Goal: Transaction & Acquisition: Purchase product/service

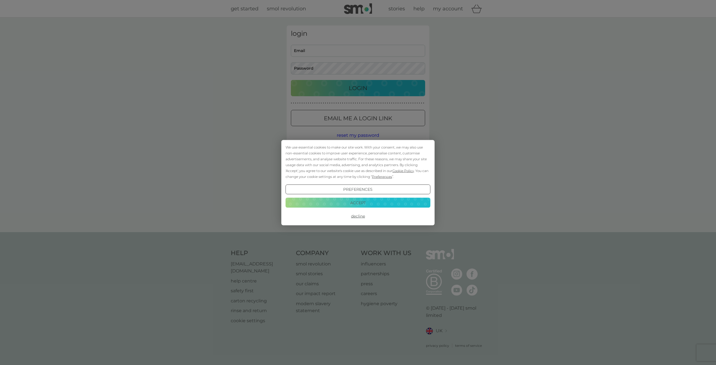
click at [345, 119] on div "We use essential cookies to make our site work. With your consent, we may also …" at bounding box center [358, 182] width 716 height 365
click at [360, 201] on button "Accept" at bounding box center [358, 203] width 145 height 10
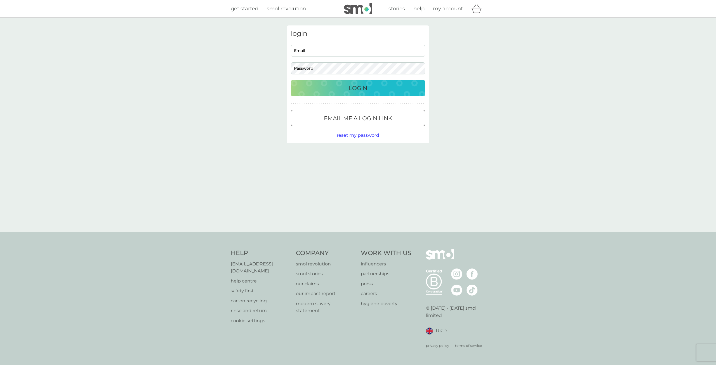
click at [354, 117] on div at bounding box center [358, 119] width 20 height 6
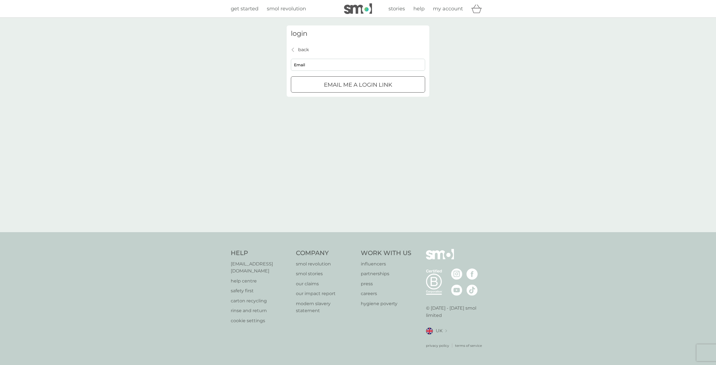
click at [343, 63] on input "Email" at bounding box center [358, 65] width 134 height 12
type input "rachael.mcghee@yahoo.com"
click at [346, 79] on button "Email me a login link" at bounding box center [358, 84] width 134 height 16
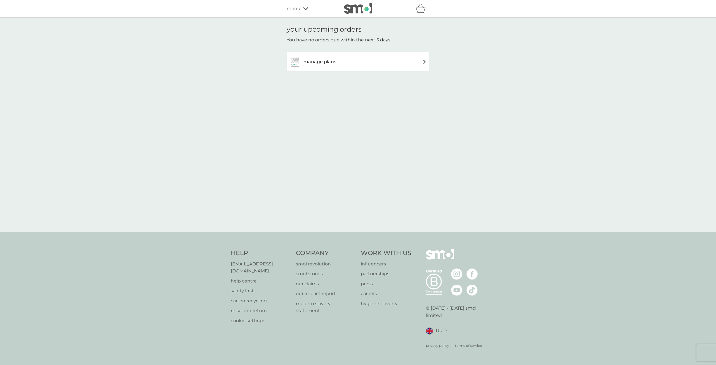
click at [376, 65] on div "manage plans" at bounding box center [357, 61] width 137 height 11
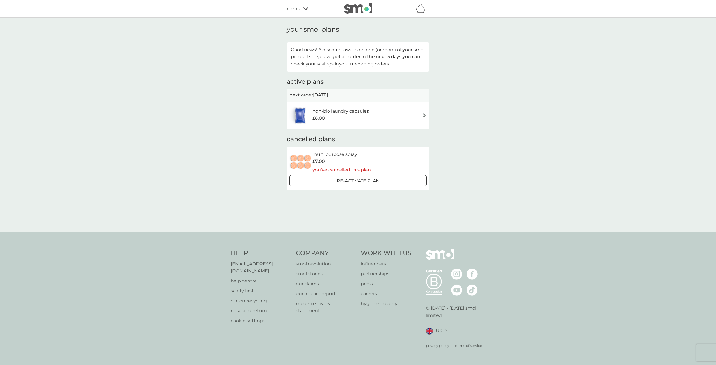
click at [386, 119] on div "non-bio laundry capsules £6.00" at bounding box center [357, 116] width 137 height 20
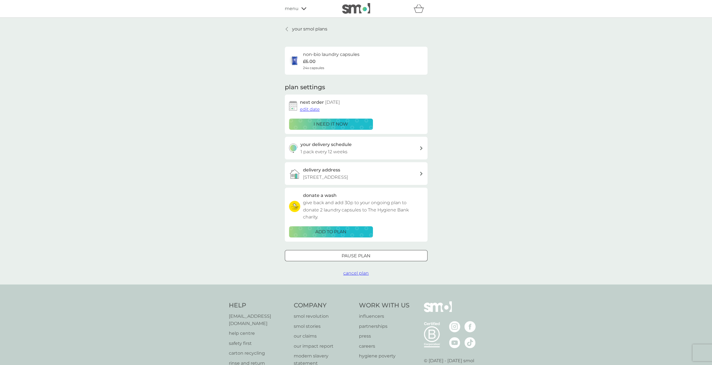
click at [350, 125] on div "i need it now" at bounding box center [331, 124] width 77 height 7
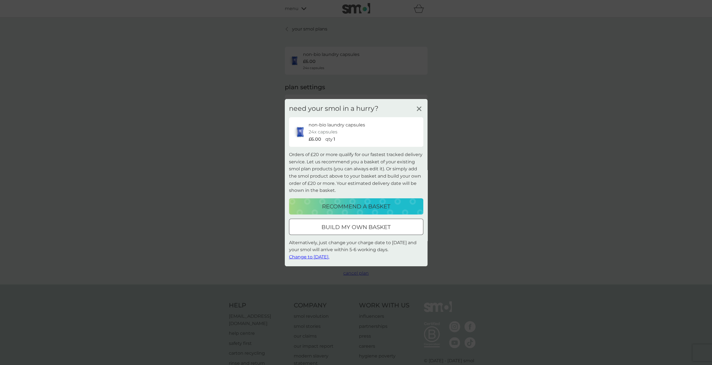
click at [370, 206] on p "recommend a basket" at bounding box center [356, 206] width 68 height 9
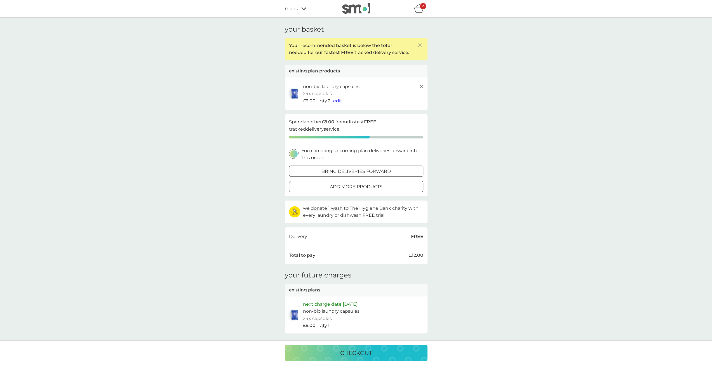
click at [390, 188] on div "add more products" at bounding box center [356, 186] width 134 height 7
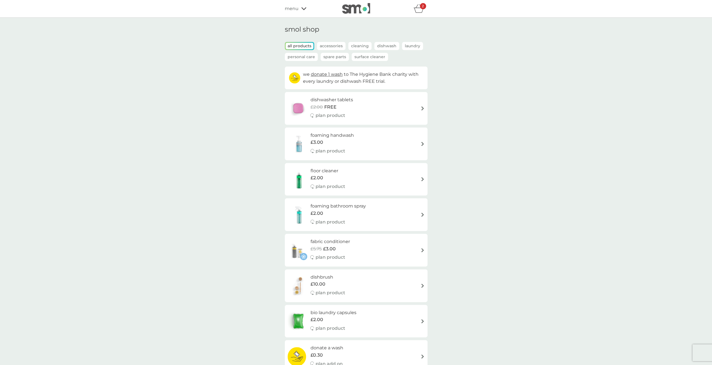
scroll to position [28, 0]
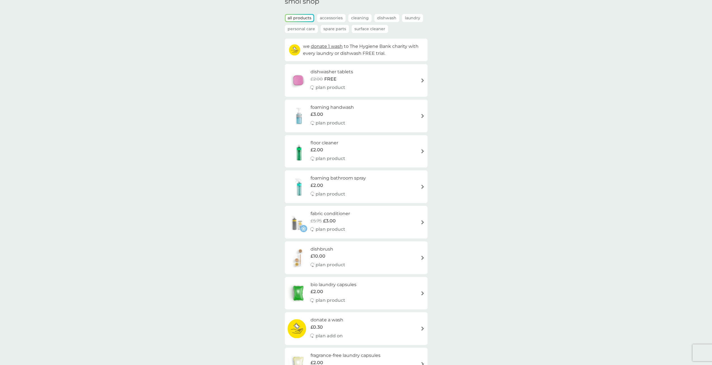
click at [371, 79] on div "dishwasher tablets £2.00 FREE plan product" at bounding box center [356, 80] width 137 height 24
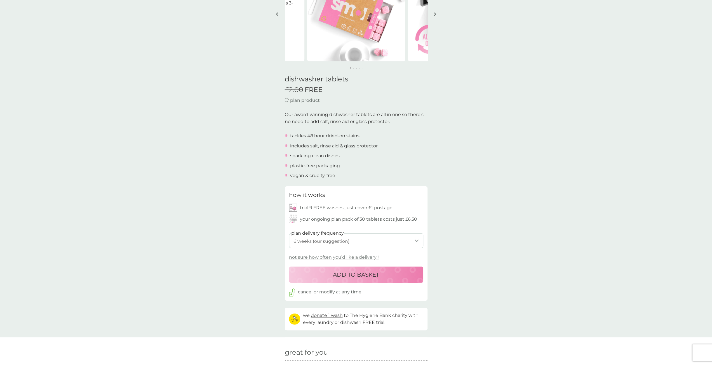
scroll to position [84, 0]
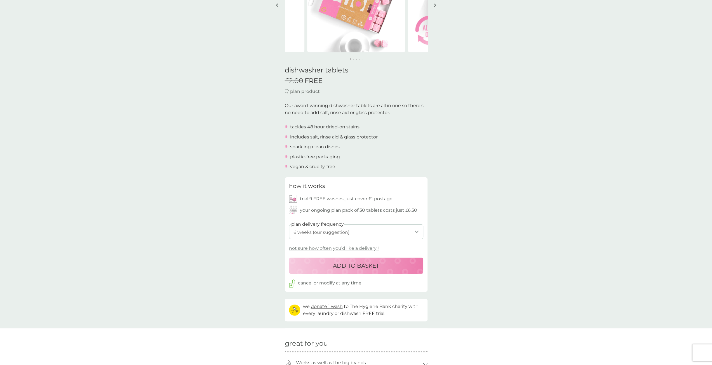
click at [362, 229] on select "1 week 2 weeks 3 weeks 4 weeks 5 weeks 6 weeks (our suggestion) 7 weeks 8 weeks…" at bounding box center [356, 231] width 134 height 15
select select "84"
click at [289, 224] on select "1 week 2 weeks 3 weeks 4 weeks 5 weeks 6 weeks (our suggestion) 7 weeks 8 weeks…" at bounding box center [356, 231] width 134 height 15
click at [353, 263] on p "ADD TO BASKET" at bounding box center [356, 265] width 46 height 9
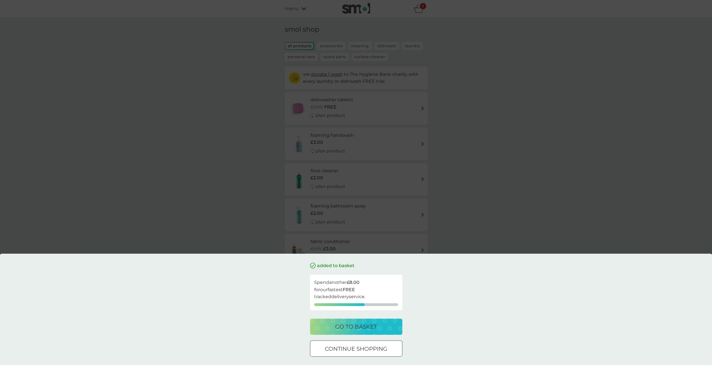
click at [376, 348] on p "continue shopping" at bounding box center [356, 348] width 62 height 9
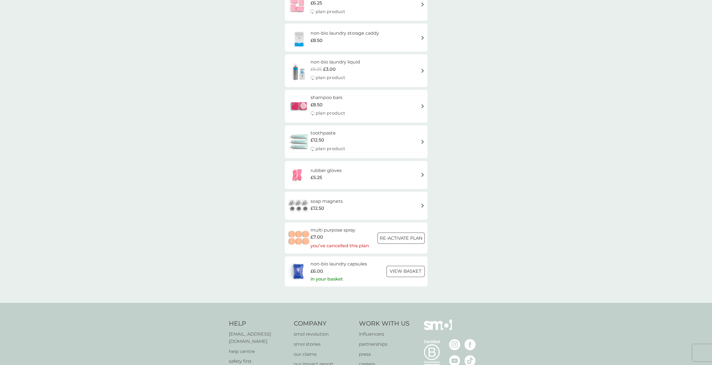
scroll to position [643, 0]
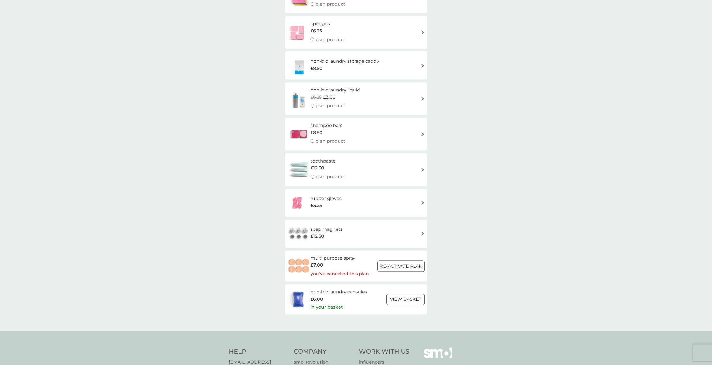
click at [303, 233] on img at bounding box center [299, 234] width 23 height 20
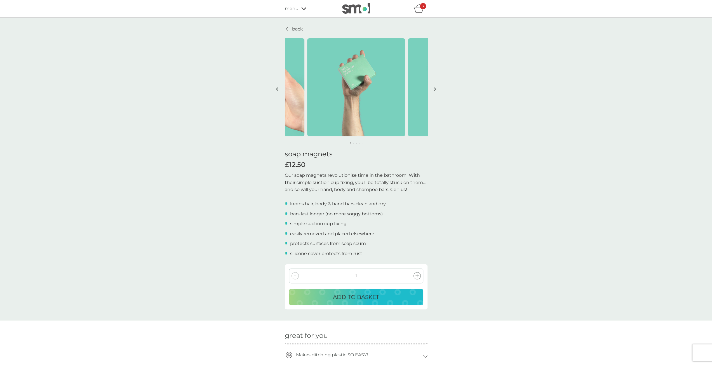
click at [435, 87] on button "button" at bounding box center [435, 90] width 4 height 28
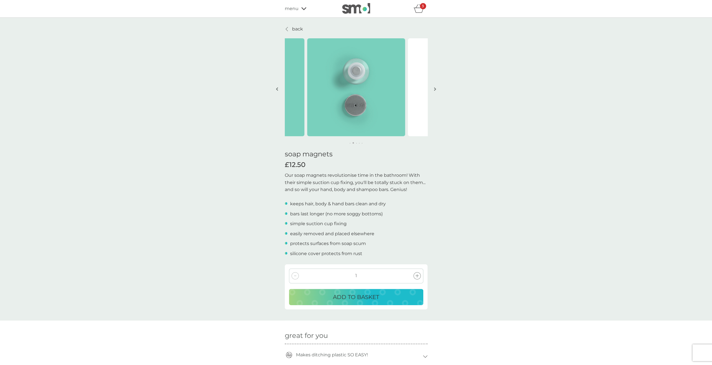
click at [435, 87] on button "button" at bounding box center [435, 90] width 4 height 28
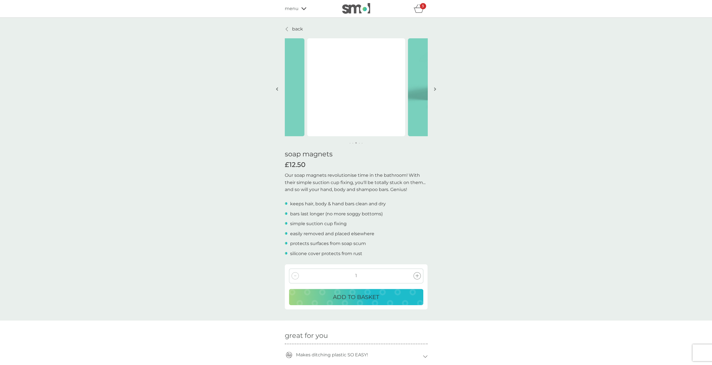
click at [435, 87] on button "button" at bounding box center [435, 90] width 4 height 28
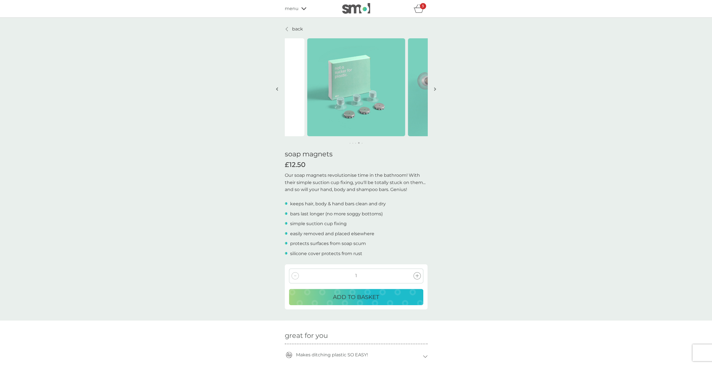
click at [435, 87] on button "button" at bounding box center [435, 90] width 4 height 28
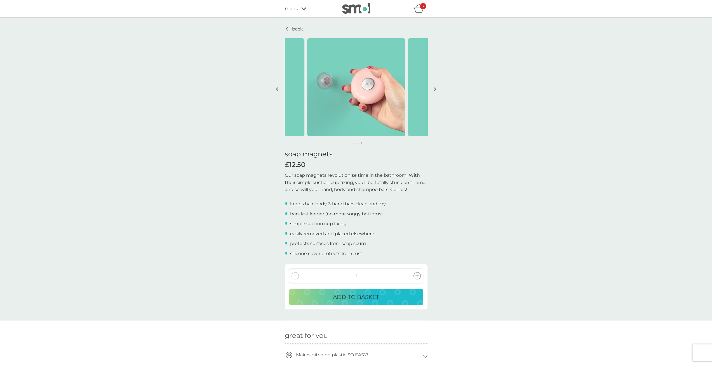
click at [435, 87] on button "button" at bounding box center [435, 90] width 4 height 28
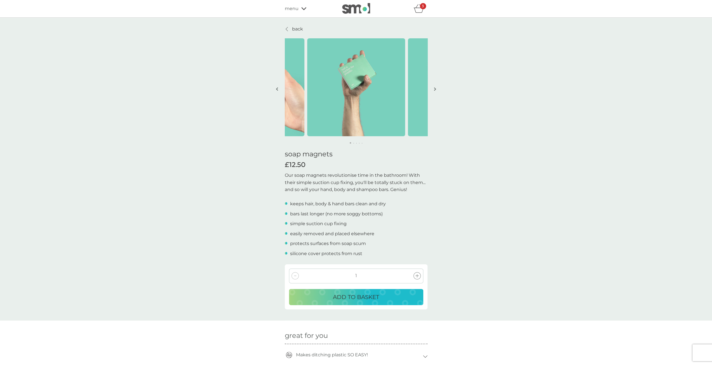
click at [435, 87] on button "button" at bounding box center [435, 90] width 4 height 28
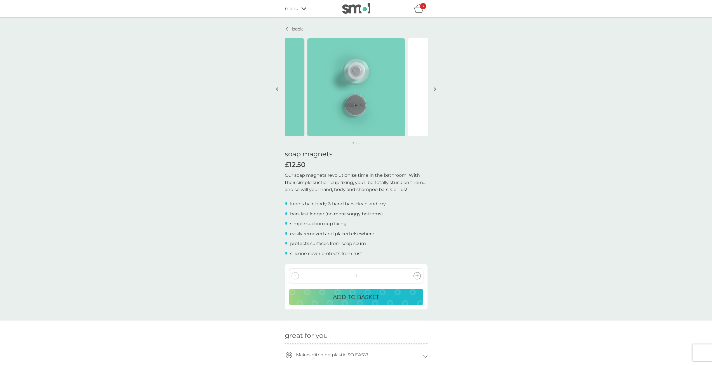
click at [299, 9] on div "menu" at bounding box center [309, 8] width 48 height 7
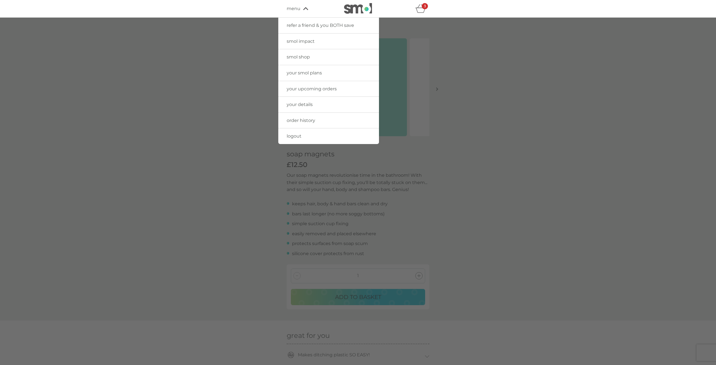
click at [309, 56] on span "smol shop" at bounding box center [298, 56] width 23 height 5
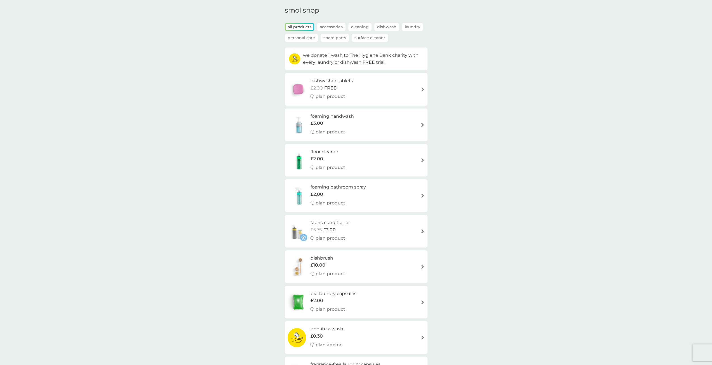
scroll to position [28, 0]
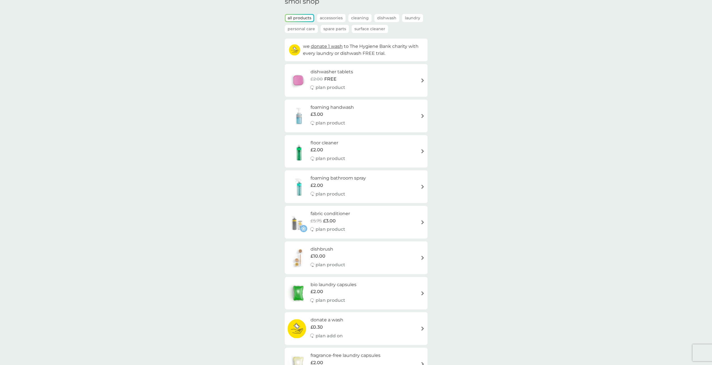
click at [371, 225] on div "fabric conditioner £5.75 £3.00 plan product" at bounding box center [356, 222] width 137 height 24
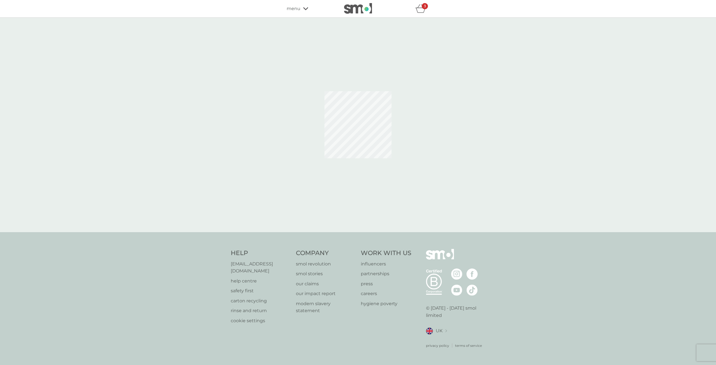
select select "182"
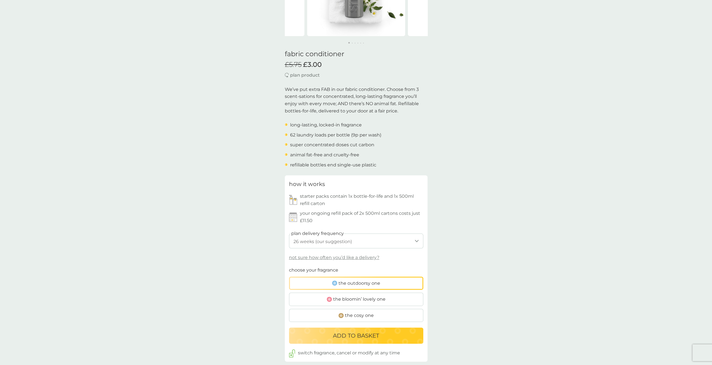
scroll to position [112, 0]
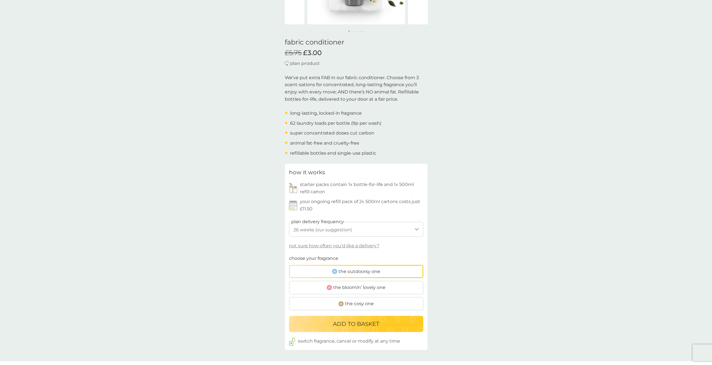
click at [350, 305] on span "the cosy one" at bounding box center [359, 303] width 29 height 7
click at [289, 255] on input "the cosy one" at bounding box center [289, 255] width 0 height 0
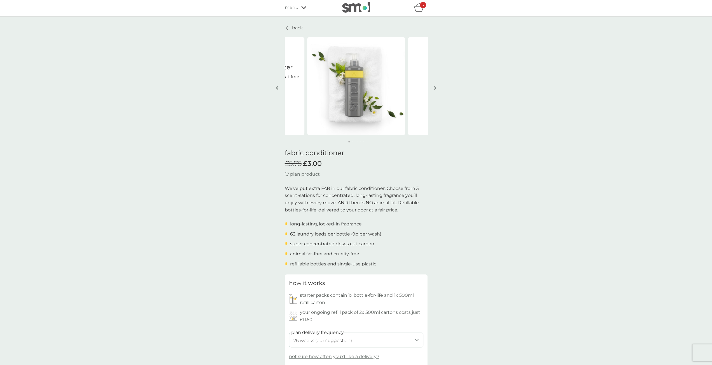
scroll to position [0, 0]
click at [414, 11] on icon "basket" at bounding box center [418, 8] width 11 height 9
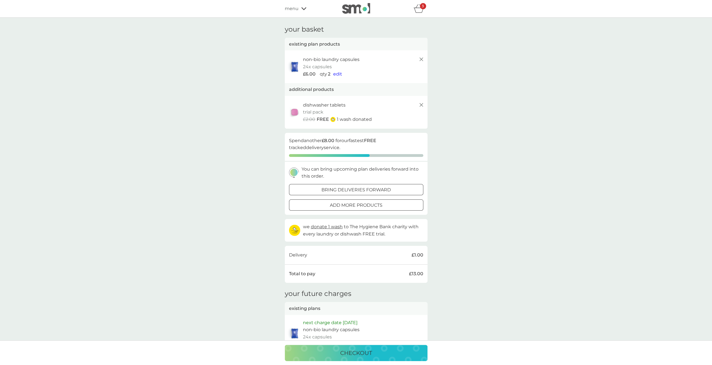
click at [339, 73] on span "edit" at bounding box center [337, 73] width 9 height 5
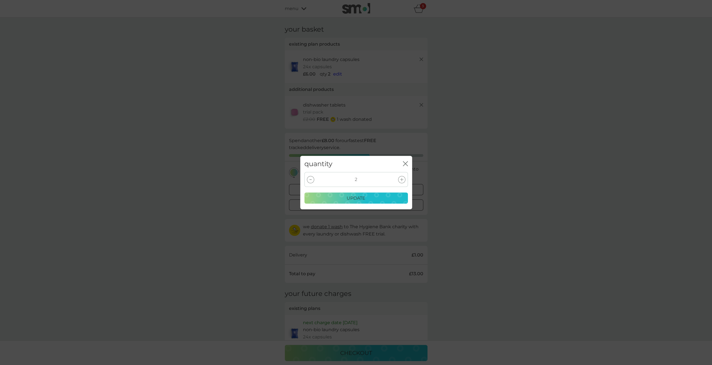
click at [403, 178] on icon at bounding box center [401, 179] width 3 height 3
click at [384, 201] on div "update" at bounding box center [356, 198] width 96 height 7
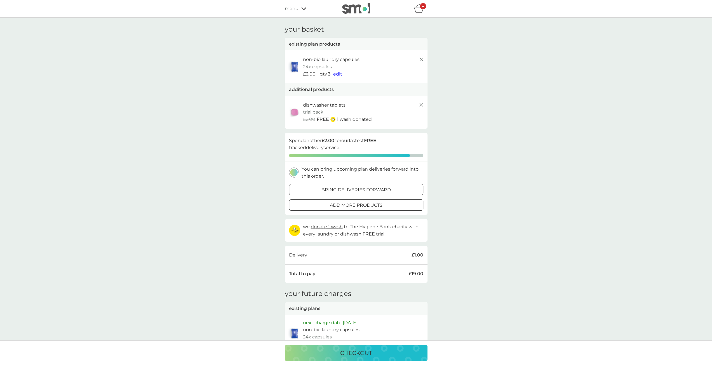
click at [339, 72] on span "edit" at bounding box center [337, 73] width 9 height 5
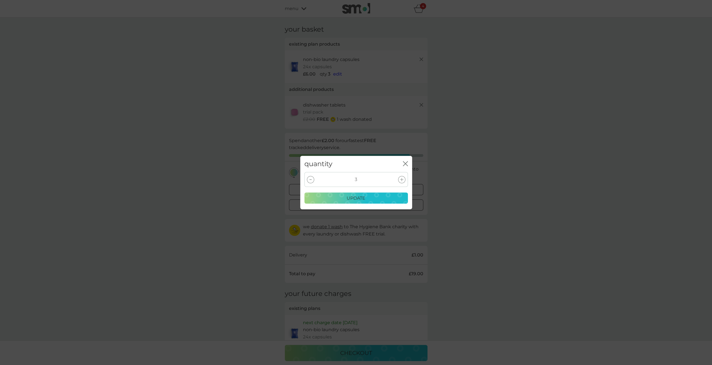
click at [402, 180] on icon at bounding box center [401, 179] width 3 height 3
click at [387, 197] on div "update" at bounding box center [356, 198] width 96 height 7
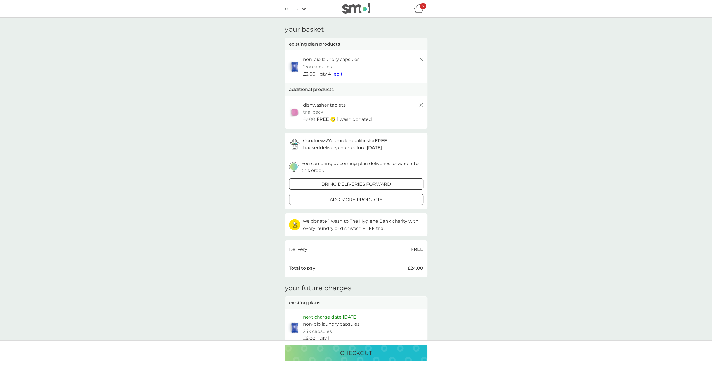
click at [420, 61] on icon at bounding box center [421, 59] width 7 height 7
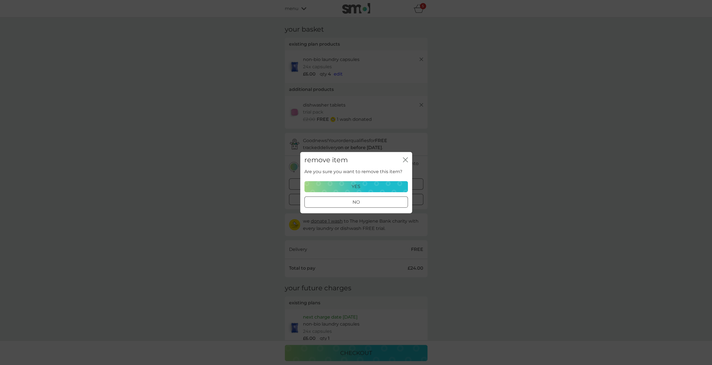
click at [371, 187] on div "yes" at bounding box center [356, 186] width 96 height 7
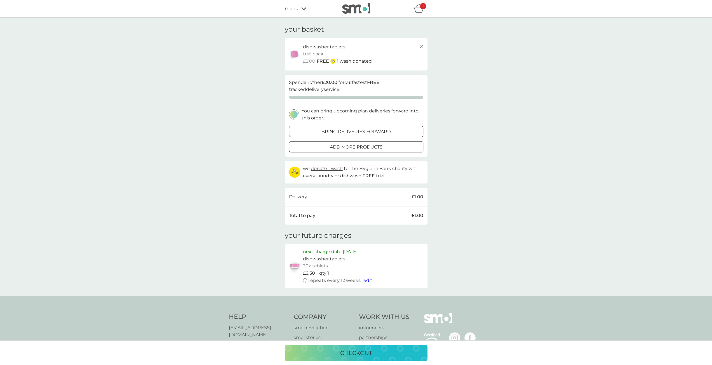
click at [368, 280] on span "edit" at bounding box center [367, 280] width 9 height 5
select select "84"
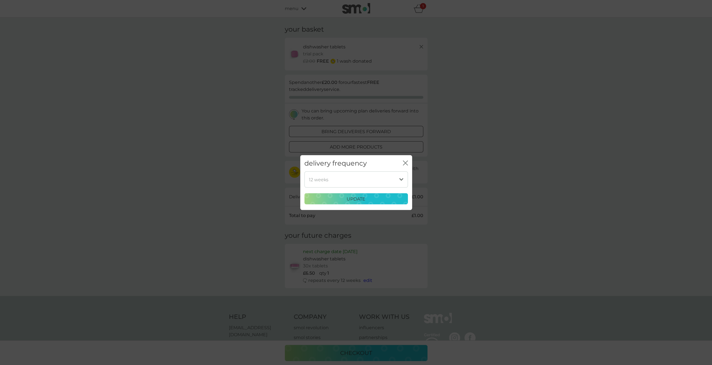
click at [354, 199] on p "update" at bounding box center [356, 198] width 19 height 7
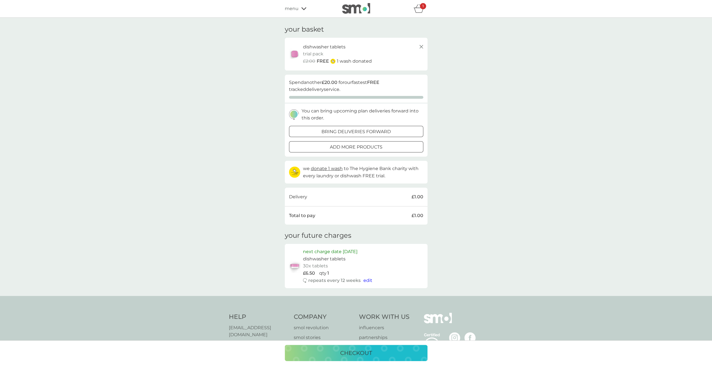
click at [295, 6] on span "menu" at bounding box center [292, 8] width 14 height 7
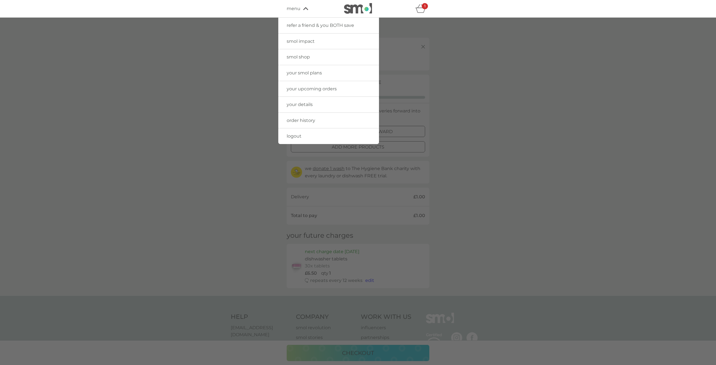
click at [303, 57] on span "smol shop" at bounding box center [298, 56] width 23 height 5
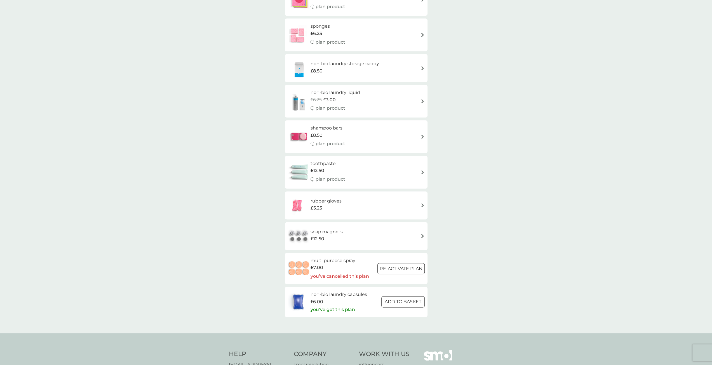
scroll to position [727, 0]
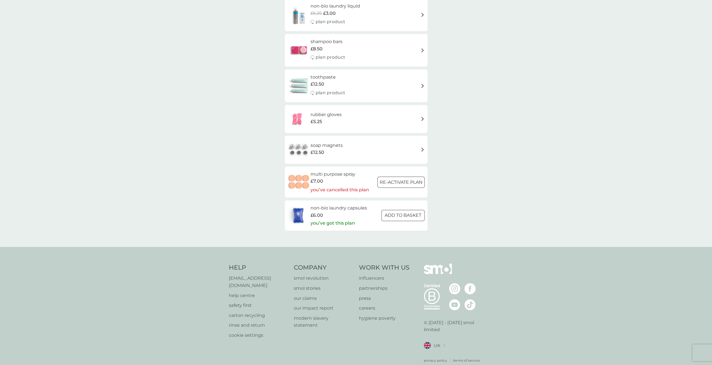
click at [395, 216] on div at bounding box center [403, 215] width 20 height 6
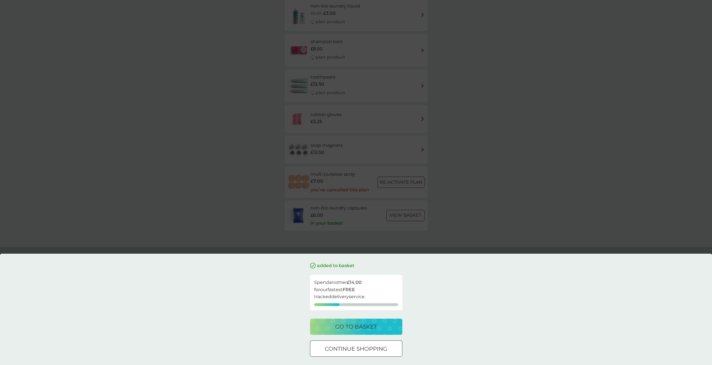
click at [342, 328] on p "go to basket" at bounding box center [356, 326] width 42 height 9
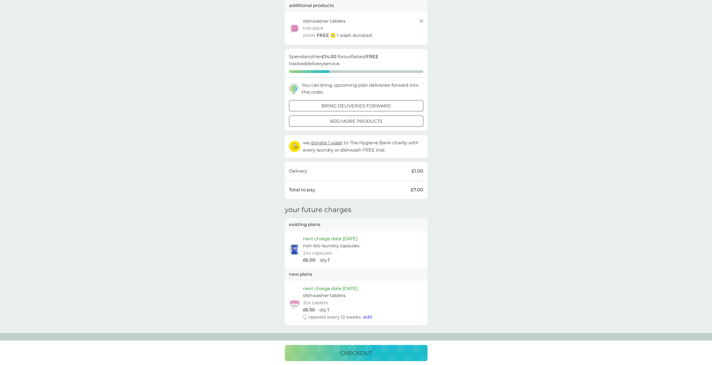
scroll to position [112, 0]
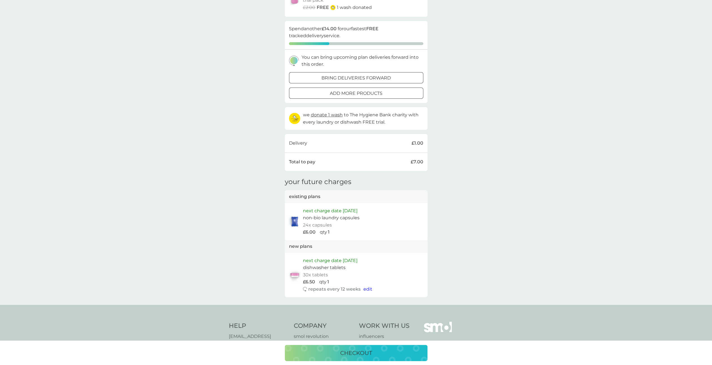
click at [369, 289] on span "edit" at bounding box center [367, 288] width 9 height 5
select select "84"
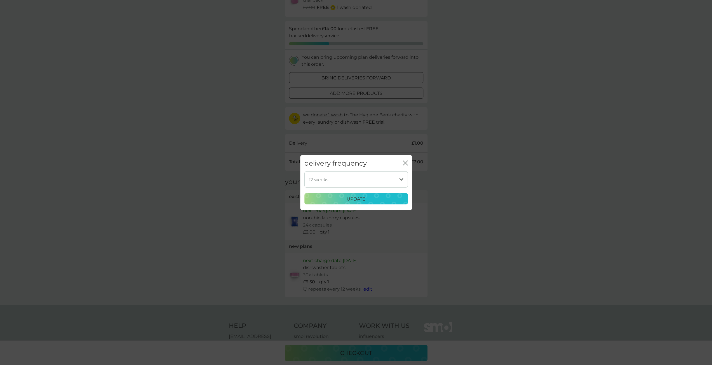
click at [347, 202] on p "update" at bounding box center [356, 198] width 19 height 7
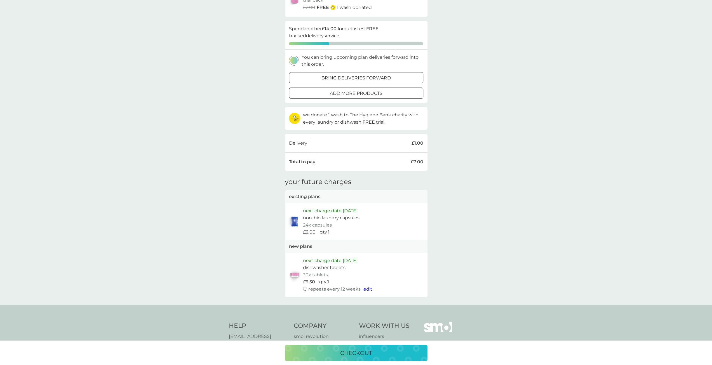
click at [348, 343] on div "checkout" at bounding box center [356, 352] width 712 height 25
click at [347, 353] on p "checkout" at bounding box center [356, 352] width 32 height 9
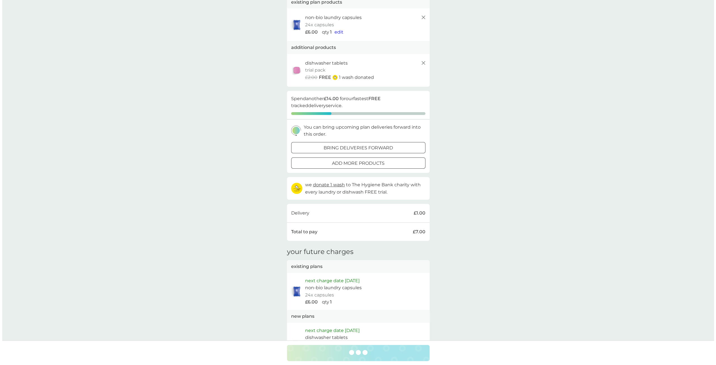
scroll to position [0, 0]
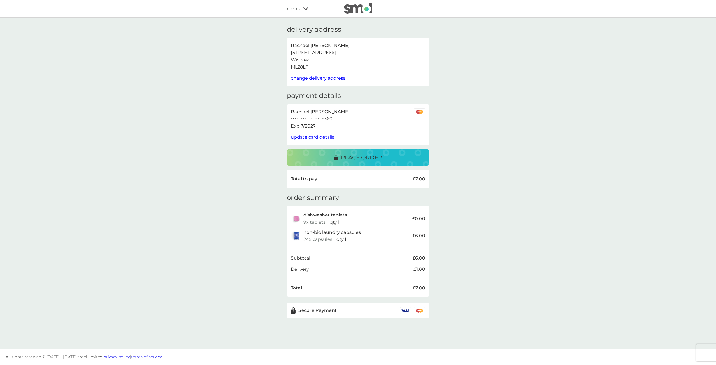
click at [381, 161] on p "place order" at bounding box center [361, 157] width 41 height 9
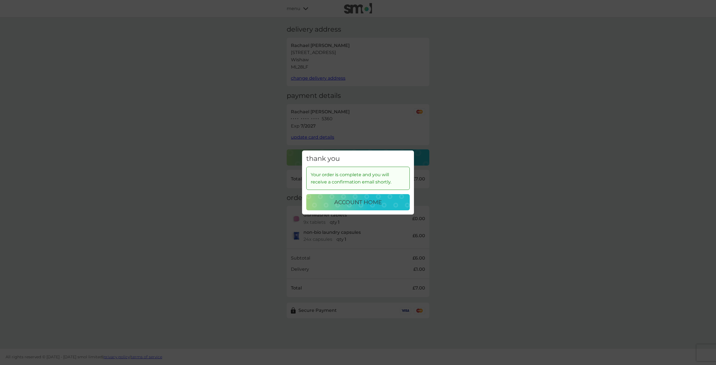
click at [379, 201] on p "account home" at bounding box center [358, 202] width 48 height 9
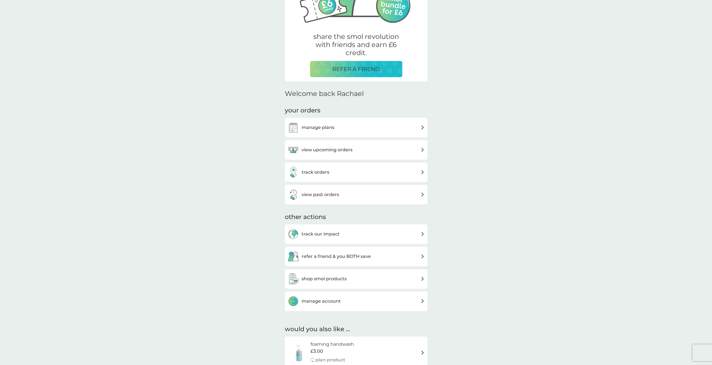
scroll to position [84, 0]
click at [372, 120] on div "manage plans" at bounding box center [356, 127] width 143 height 20
click at [374, 129] on div "manage plans" at bounding box center [356, 126] width 137 height 11
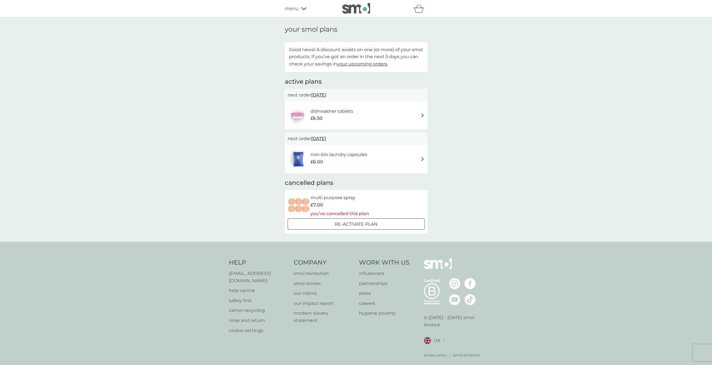
click at [400, 116] on div "dishwasher tablets £6.50" at bounding box center [356, 116] width 137 height 20
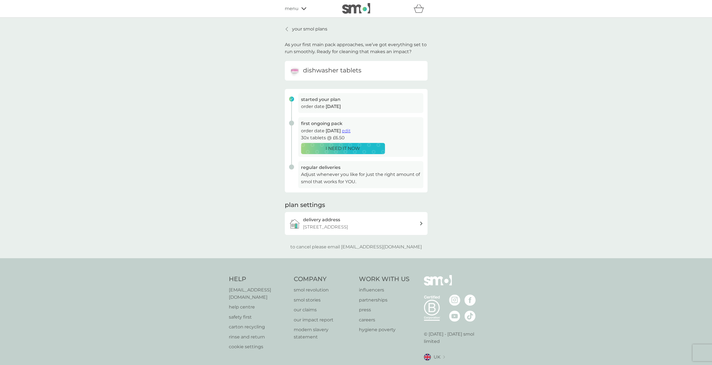
click at [350, 131] on span "edit" at bounding box center [346, 130] width 9 height 5
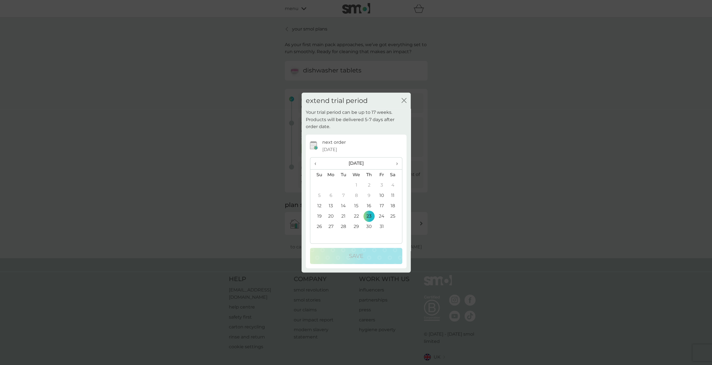
click at [397, 164] on span "›" at bounding box center [395, 163] width 6 height 12
click at [357, 226] on td "26" at bounding box center [356, 226] width 13 height 10
click at [358, 258] on p "Save" at bounding box center [356, 255] width 15 height 9
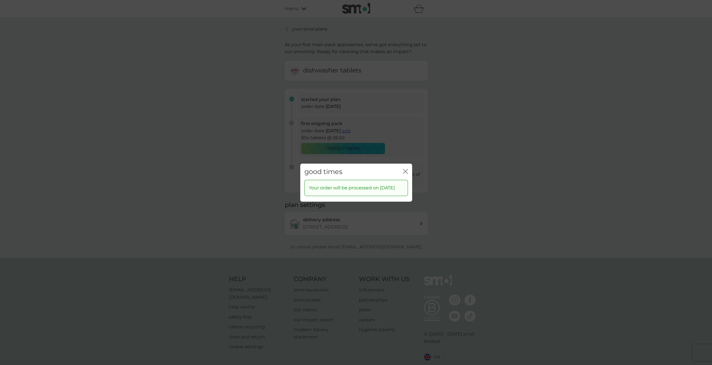
click at [407, 169] on icon "close" at bounding box center [405, 171] width 5 height 5
